Goal: Find specific page/section: Find specific page/section

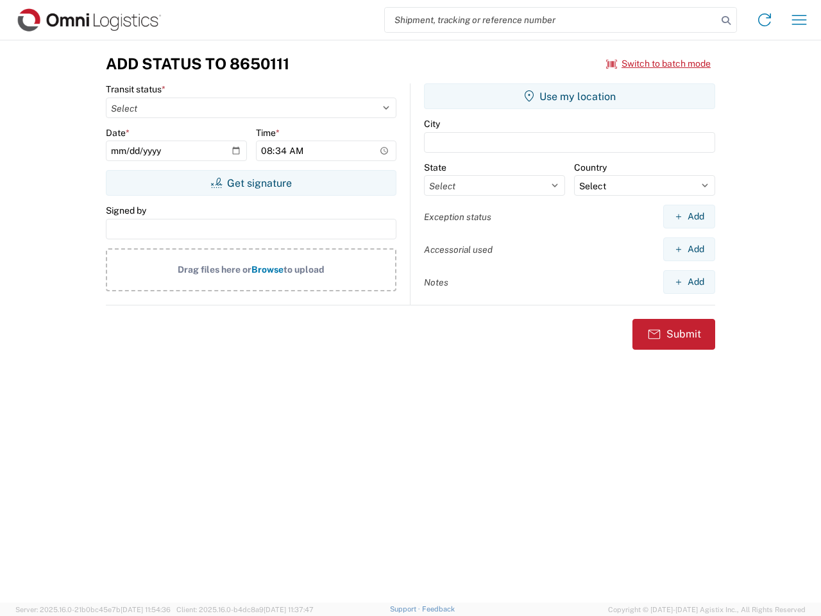
click at [551, 20] on input "search" at bounding box center [551, 20] width 332 height 24
click at [726, 21] on icon at bounding box center [726, 21] width 18 height 18
click at [765, 20] on icon at bounding box center [764, 20] width 21 height 21
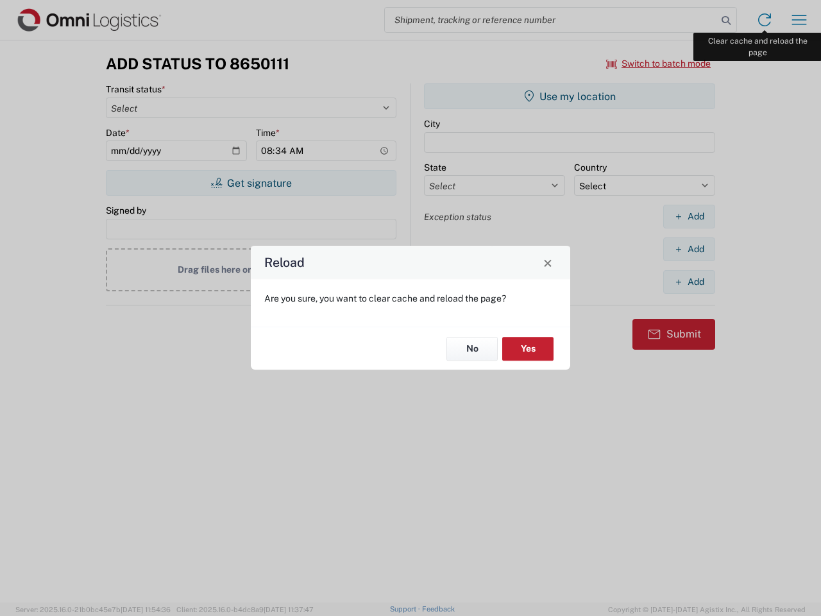
click at [799, 20] on div "Reload Are you sure, you want to clear cache and reload the page? No Yes" at bounding box center [410, 308] width 821 height 616
click at [659, 64] on div "Reload Are you sure, you want to clear cache and reload the page? No Yes" at bounding box center [410, 308] width 821 height 616
click at [251, 183] on div "Reload Are you sure, you want to clear cache and reload the page? No Yes" at bounding box center [410, 308] width 821 height 616
click at [570, 96] on div "Reload Are you sure, you want to clear cache and reload the page? No Yes" at bounding box center [410, 308] width 821 height 616
click at [689, 216] on div "Reload Are you sure, you want to clear cache and reload the page? No Yes" at bounding box center [410, 308] width 821 height 616
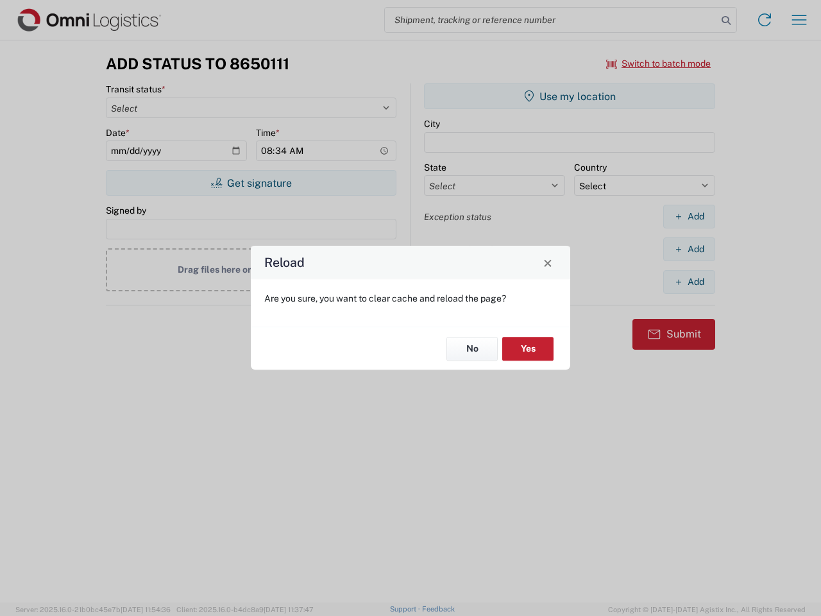
click at [689, 249] on div "Reload Are you sure, you want to clear cache and reload the page? No Yes" at bounding box center [410, 308] width 821 height 616
click at [689, 282] on div "Reload Are you sure, you want to clear cache and reload the page? No Yes" at bounding box center [410, 308] width 821 height 616
